Goal: Check status: Check status

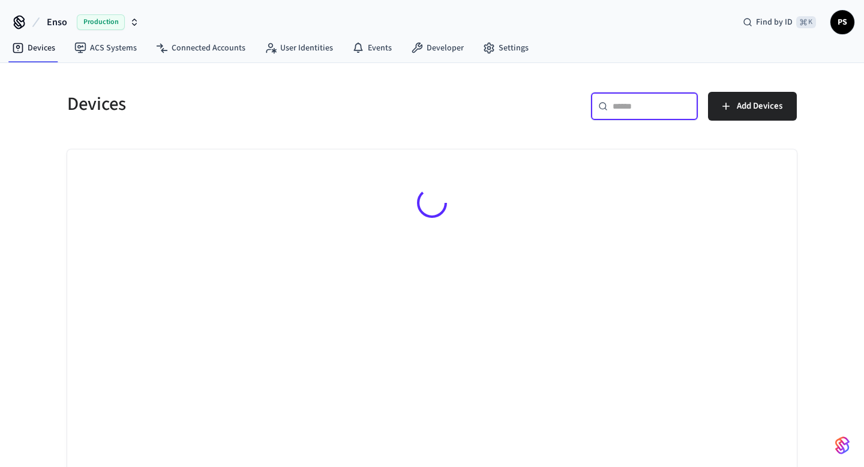
click at [630, 106] on input "text" at bounding box center [651, 106] width 78 height 12
paste input "**********"
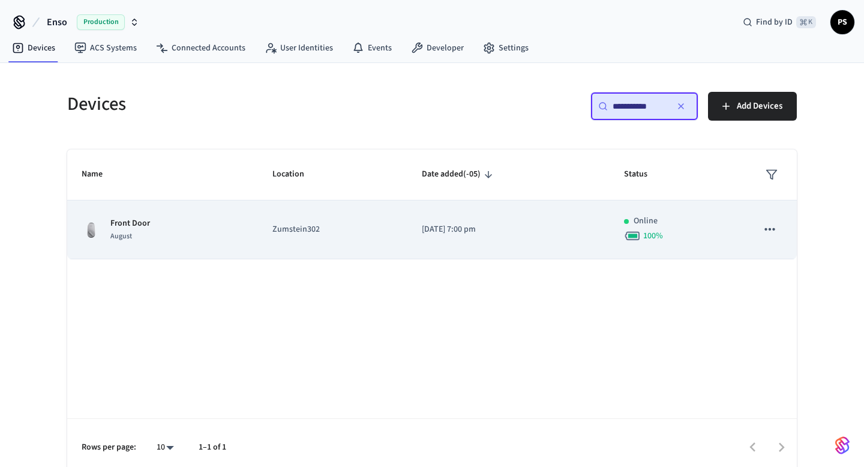
type input "**********"
click at [115, 226] on p "Front Door" at bounding box center [130, 223] width 40 height 13
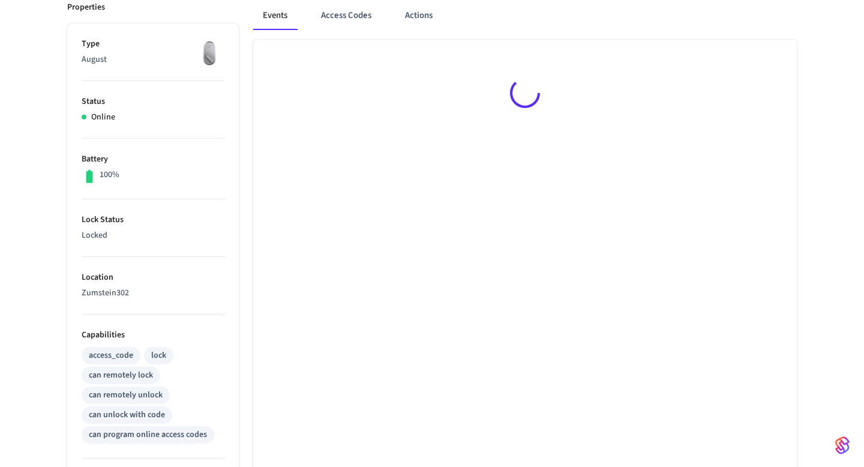
scroll to position [55, 0]
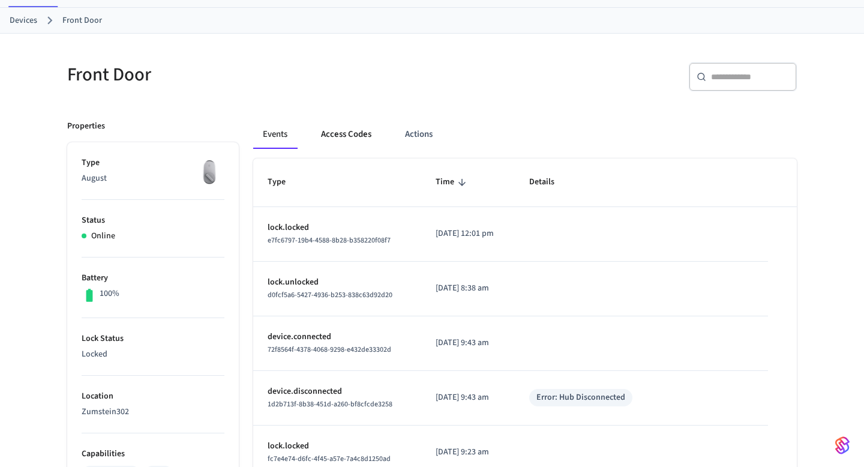
click at [329, 140] on button "Access Codes" at bounding box center [346, 134] width 70 height 29
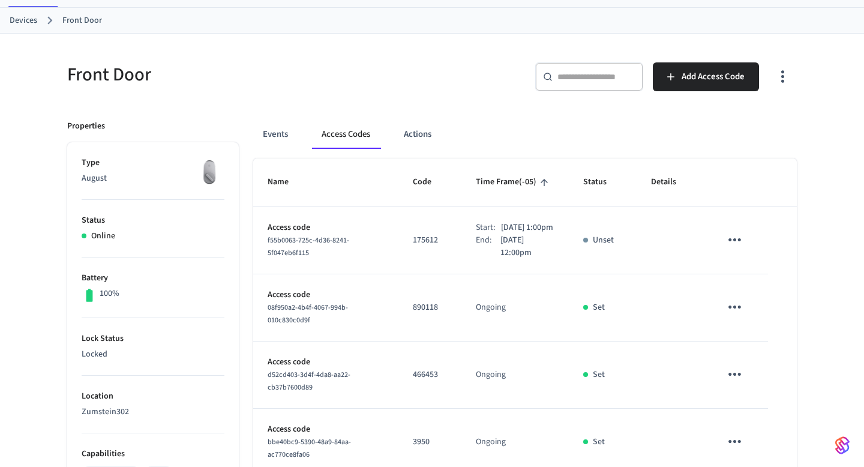
click at [299, 250] on span "f55b0063-725c-4d36-8241-5f047eb6f115" at bounding box center [309, 246] width 82 height 23
copy span "f55b0063-725c-4d36-8241-5f047eb6f115"
click at [278, 145] on button "Events" at bounding box center [275, 134] width 44 height 29
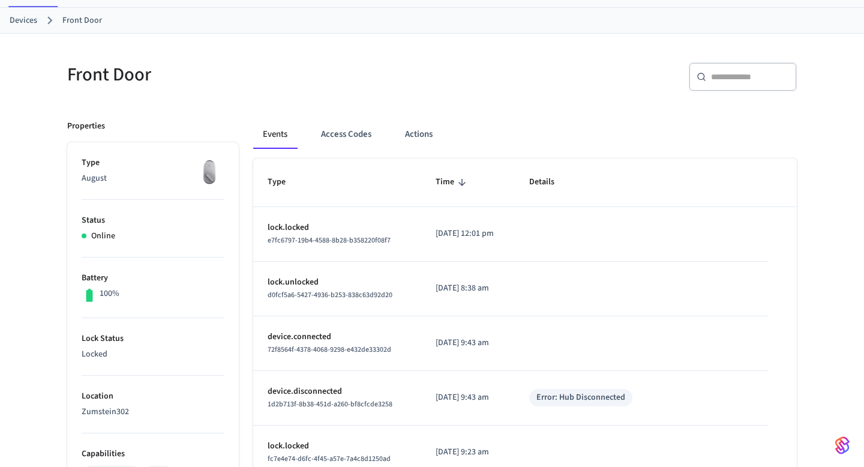
scroll to position [423, 0]
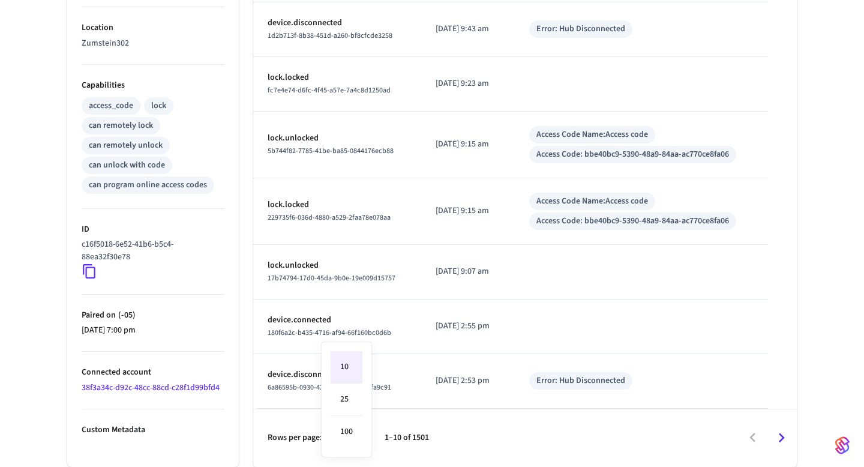
click at [359, 438] on body "Enso Production Find by ID ⌘ K PS Devices ACS Systems Connected Accounts User I…" at bounding box center [432, 22] width 864 height 890
click at [350, 423] on li "100" at bounding box center [347, 432] width 32 height 32
type input "***"
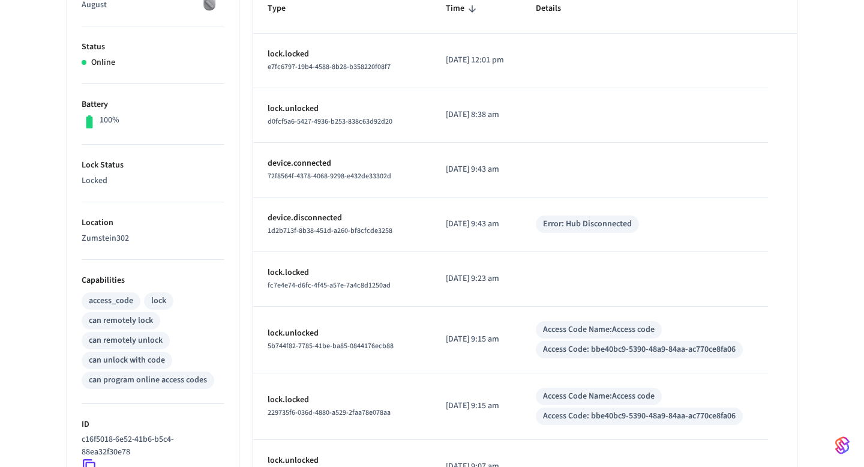
scroll to position [0, 0]
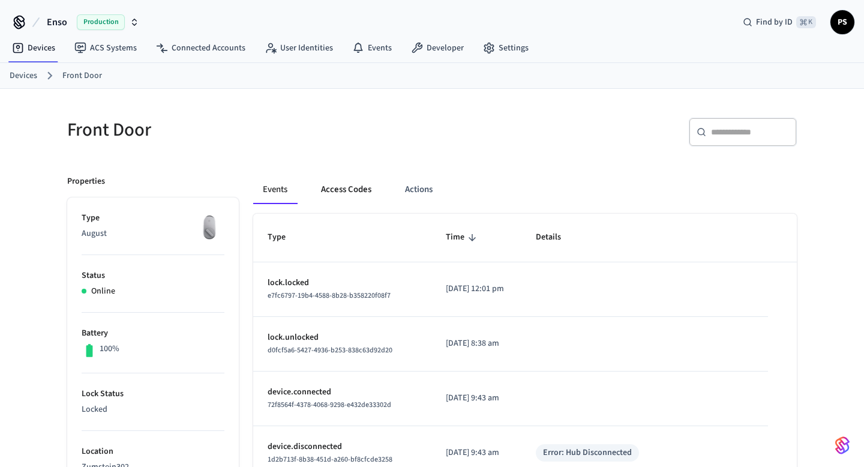
click at [346, 194] on button "Access Codes" at bounding box center [346, 189] width 70 height 29
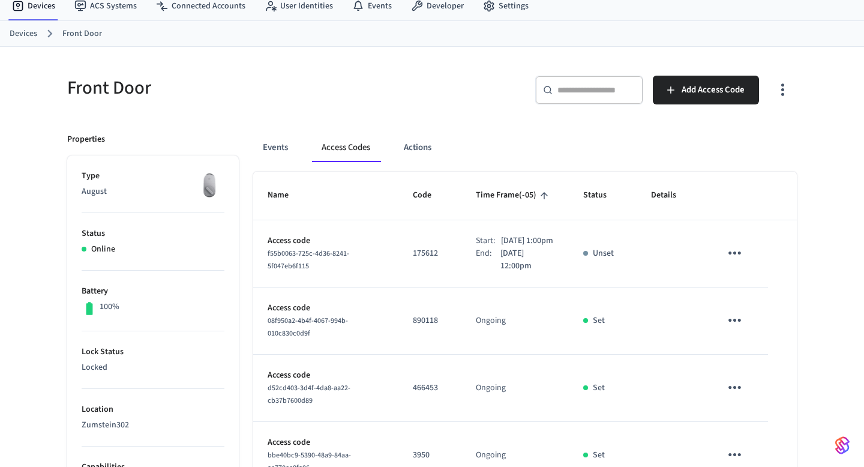
scroll to position [43, 0]
